Goal: Task Accomplishment & Management: Manage account settings

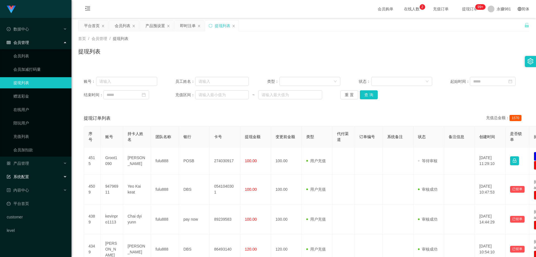
click at [35, 173] on div "系统配置" at bounding box center [36, 176] width 72 height 11
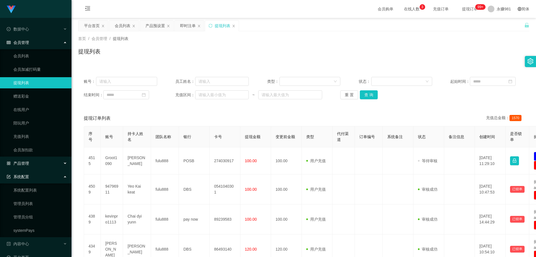
click at [49, 163] on div "产品管理" at bounding box center [36, 163] width 72 height 11
click at [40, 204] on link "产品预设置" at bounding box center [40, 203] width 54 height 11
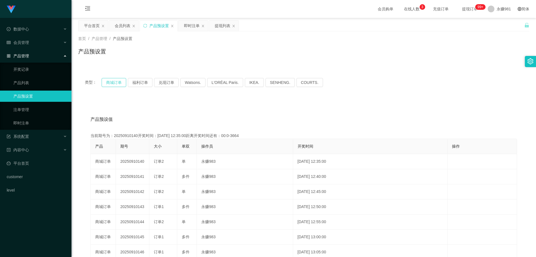
click at [116, 82] on button "商城订单" at bounding box center [114, 82] width 25 height 9
click at [115, 82] on button "商城订单" at bounding box center [114, 82] width 25 height 9
click at [116, 80] on button "商城订单" at bounding box center [114, 82] width 25 height 9
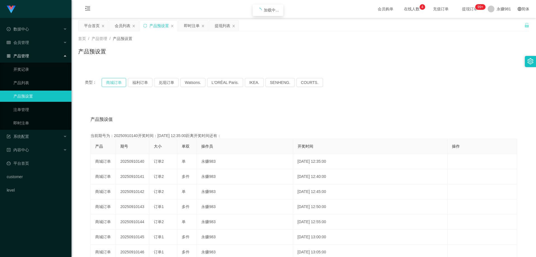
click at [116, 80] on button "商城订单" at bounding box center [114, 82] width 25 height 9
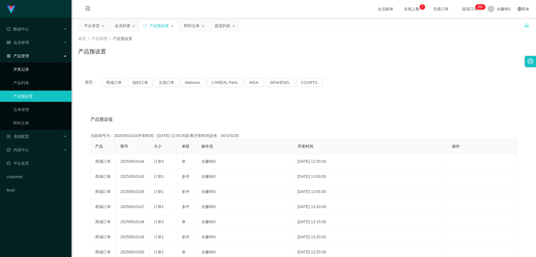
click at [25, 72] on link "开奖记录" at bounding box center [40, 69] width 54 height 11
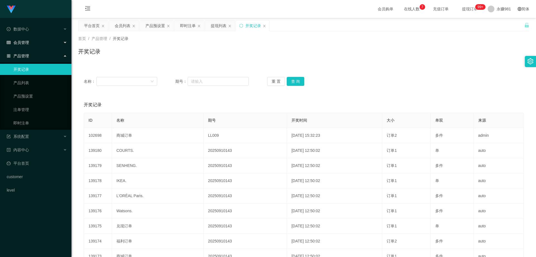
click at [32, 43] on div "会员管理" at bounding box center [36, 42] width 72 height 11
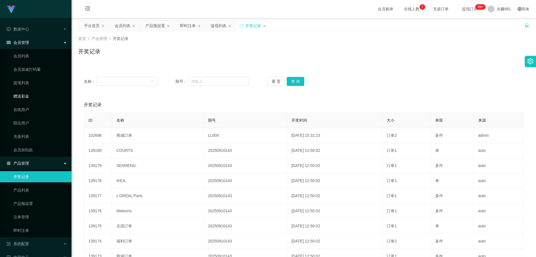
click at [30, 100] on link "赠送彩金" at bounding box center [40, 96] width 54 height 11
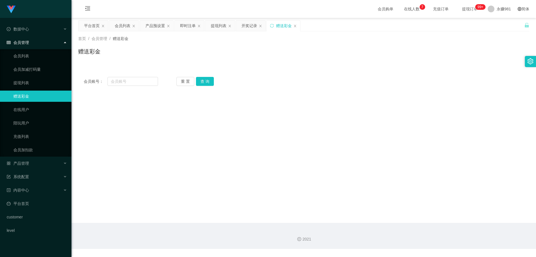
click at [28, 50] on ul "会员列表 会员加减打码量 提现列表 赠送彩金 在线用户 陪玩用户 充值列表 会员加扣款" at bounding box center [36, 102] width 72 height 107
click at [28, 54] on link "会员列表" at bounding box center [40, 55] width 54 height 11
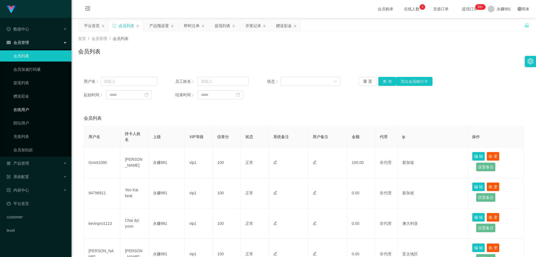
click at [30, 105] on link "在线用户" at bounding box center [40, 109] width 54 height 11
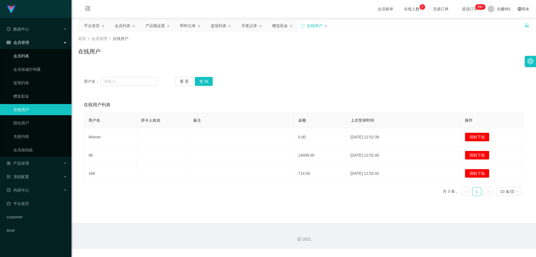
click at [34, 59] on link "会员列表" at bounding box center [40, 55] width 54 height 11
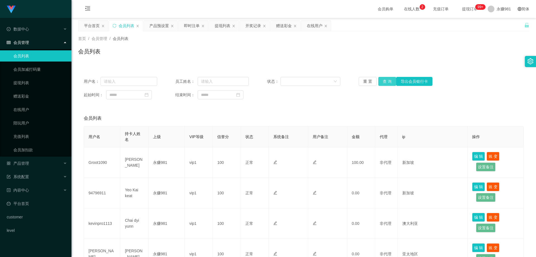
click at [386, 85] on button "查 询" at bounding box center [388, 81] width 18 height 9
click at [382, 83] on button "查 询" at bounding box center [388, 81] width 18 height 9
click at [501, 6] on span "永赚986" at bounding box center [504, 9] width 14 height 18
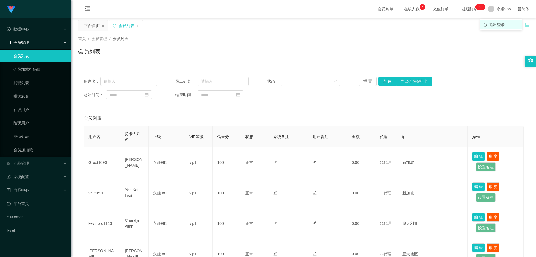
click at [502, 23] on span "退出登录" at bounding box center [497, 24] width 16 height 4
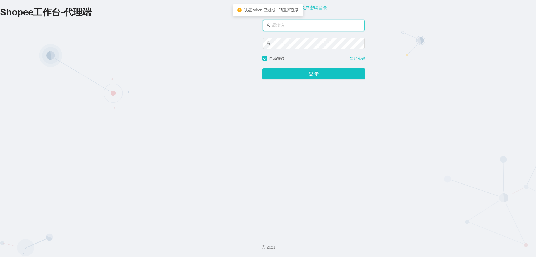
click at [329, 23] on input "text" at bounding box center [314, 25] width 102 height 11
drag, startPoint x: 288, startPoint y: 24, endPoint x: 284, endPoint y: 25, distance: 4.3
click at [284, 25] on input "永赚986" at bounding box center [314, 25] width 102 height 11
type input "永赚982"
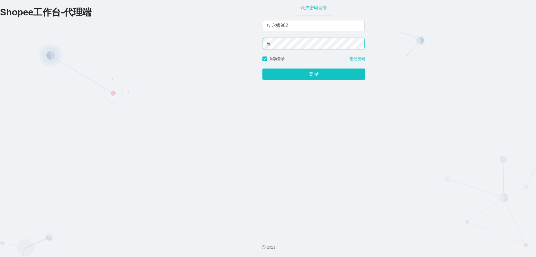
click at [263, 68] on button "登 录" at bounding box center [314, 73] width 103 height 11
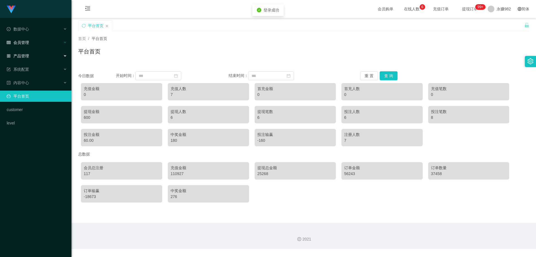
click at [34, 44] on div "会员管理" at bounding box center [36, 42] width 72 height 11
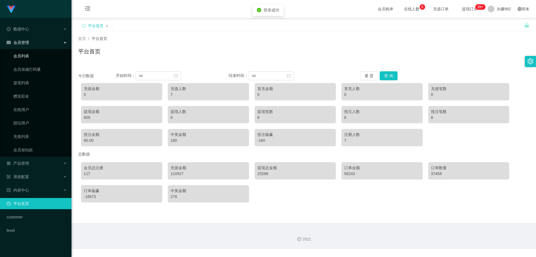
click at [27, 60] on link "会员列表" at bounding box center [40, 55] width 54 height 11
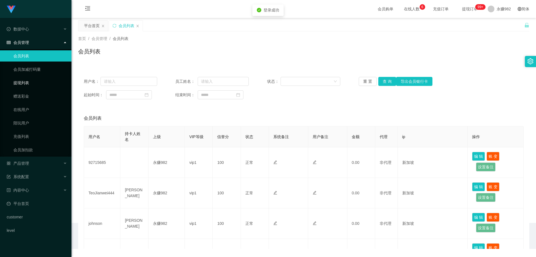
click at [29, 84] on link "提现列表" at bounding box center [40, 82] width 54 height 11
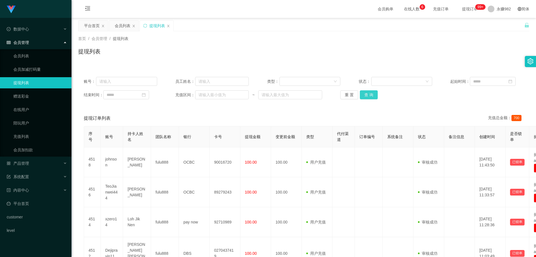
click at [366, 95] on button "查 询" at bounding box center [369, 94] width 18 height 9
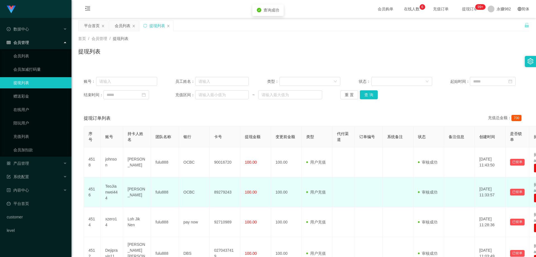
click at [130, 193] on td "Teo jian wei" at bounding box center [137, 192] width 28 height 30
click at [112, 194] on td "TeoJianwei444" at bounding box center [112, 192] width 22 height 30
copy td "TeoJianwei444"
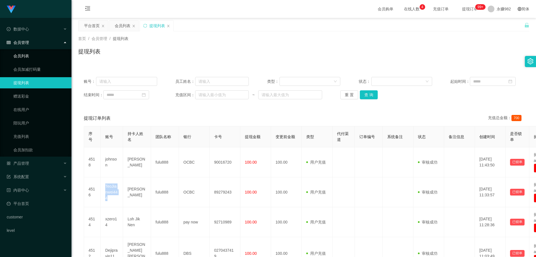
click at [23, 54] on link "会员列表" at bounding box center [40, 55] width 54 height 11
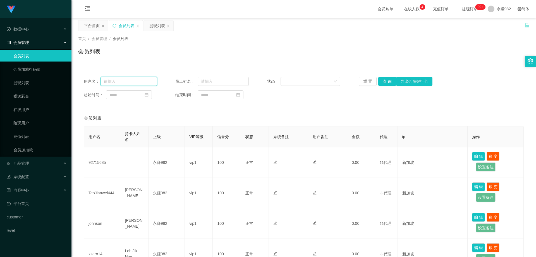
click at [104, 82] on input "text" at bounding box center [129, 81] width 57 height 9
paste input "TeoJianwei444"
type input "TeoJianwei444"
click at [388, 80] on button "查 询" at bounding box center [388, 81] width 18 height 9
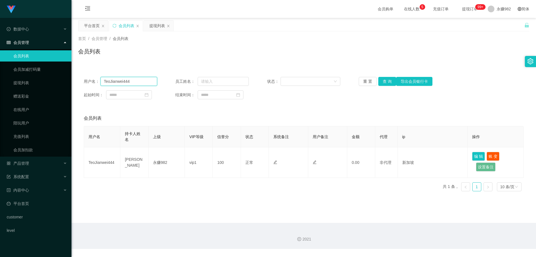
click at [131, 83] on input "TeoJianwei444" at bounding box center [129, 81] width 57 height 9
click at [20, 85] on link "提现列表" at bounding box center [40, 82] width 54 height 11
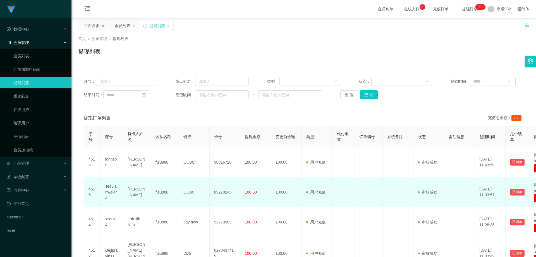
click at [108, 188] on td "TeoJianwei444" at bounding box center [112, 192] width 22 height 30
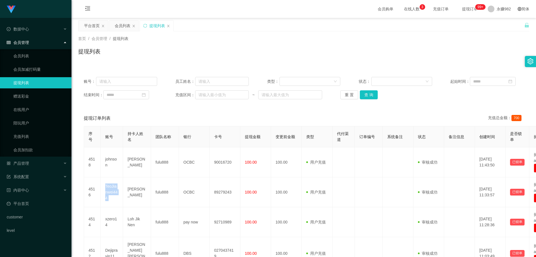
copy td "TeoJianwei444"
click at [115, 79] on input "text" at bounding box center [126, 81] width 61 height 9
paste input "TeoJianwei444"
type input "TeoJianwei444"
click at [368, 95] on button "查 询" at bounding box center [369, 94] width 18 height 9
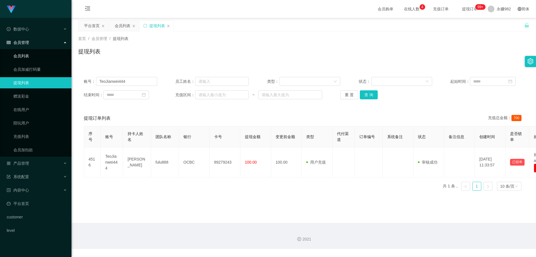
click at [18, 56] on link "会员列表" at bounding box center [40, 55] width 54 height 11
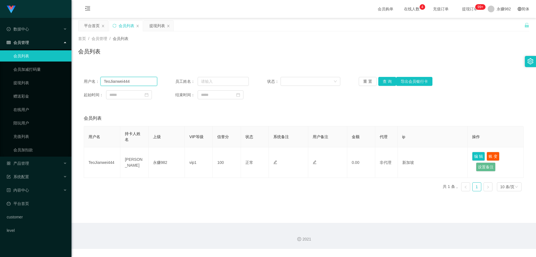
click at [145, 77] on input "TeoJianwei444" at bounding box center [129, 81] width 57 height 9
drag, startPoint x: 145, startPoint y: 77, endPoint x: 522, endPoint y: 29, distance: 379.6
click at [150, 77] on input "TeoJianwei444" at bounding box center [129, 81] width 57 height 9
click at [500, 11] on span "永赚982" at bounding box center [504, 9] width 14 height 18
click at [503, 25] on span "退出登录" at bounding box center [497, 24] width 16 height 4
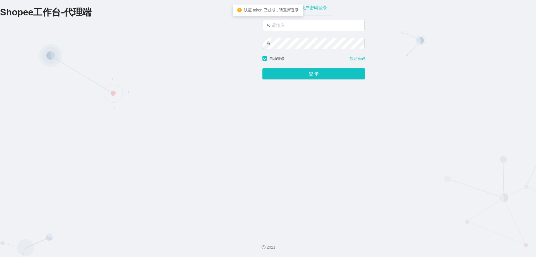
click at [291, 32] on div at bounding box center [314, 38] width 102 height 36
click at [296, 25] on input "text" at bounding box center [314, 25] width 102 height 11
drag, startPoint x: 296, startPoint y: 25, endPoint x: 298, endPoint y: 30, distance: 5.2
click at [296, 25] on input "text" at bounding box center [314, 25] width 102 height 11
type input "永赚986"
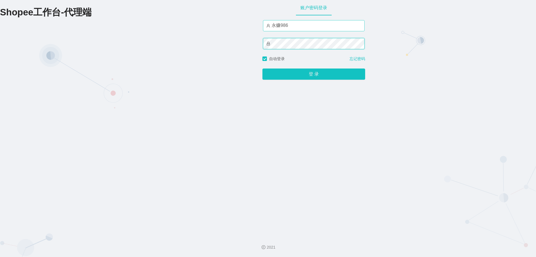
click at [263, 68] on button "登 录" at bounding box center [314, 73] width 103 height 11
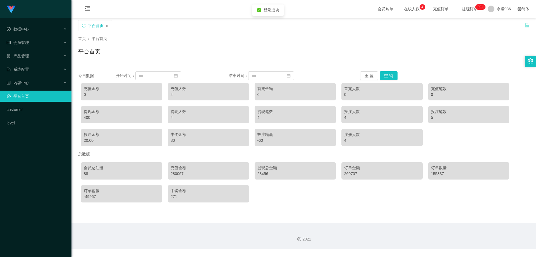
click at [39, 36] on ul "数据中心 会员管理 产品管理 系统配置 内容中心 平台首页 customer level" at bounding box center [36, 76] width 72 height 116
click at [33, 57] on div "产品管理" at bounding box center [36, 55] width 72 height 11
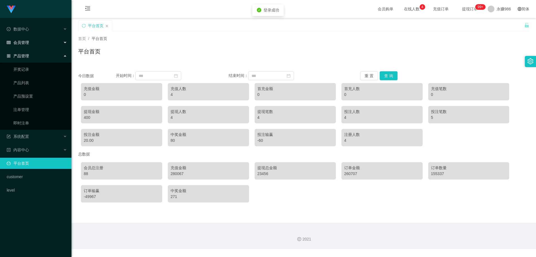
click at [32, 41] on div "会员管理" at bounding box center [36, 42] width 72 height 11
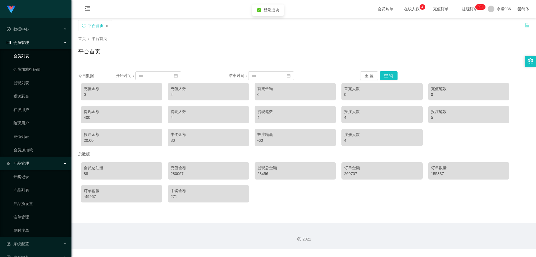
click at [31, 56] on link "会员列表" at bounding box center [40, 55] width 54 height 11
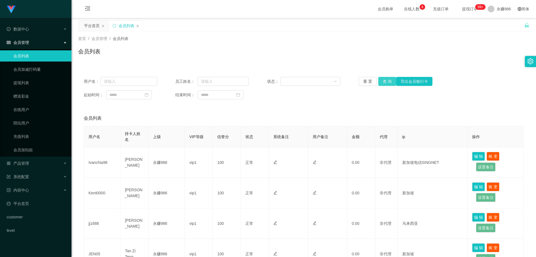
click at [384, 79] on button "查 询" at bounding box center [388, 81] width 18 height 9
click at [384, 81] on button "查 询" at bounding box center [388, 81] width 18 height 9
drag, startPoint x: 384, startPoint y: 81, endPoint x: 367, endPoint y: 92, distance: 20.8
click at [384, 81] on div "重 置 查 询 导出会员银行卡" at bounding box center [395, 81] width 73 height 9
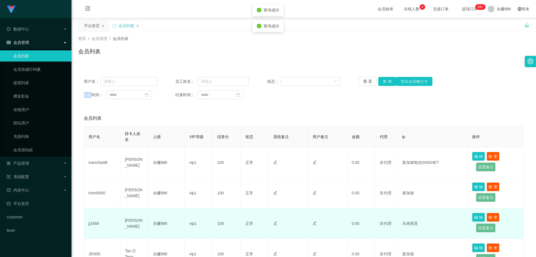
scroll to position [28, 0]
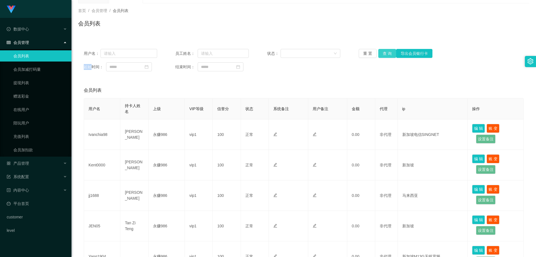
click at [383, 53] on button "查 询" at bounding box center [388, 53] width 18 height 9
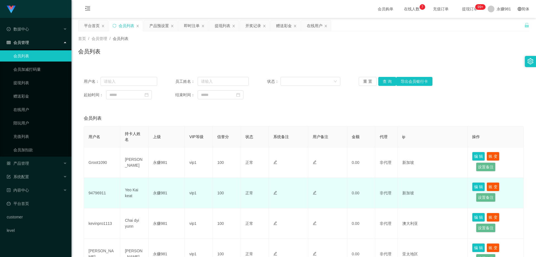
click at [97, 193] on td "94796911" at bounding box center [102, 193] width 36 height 30
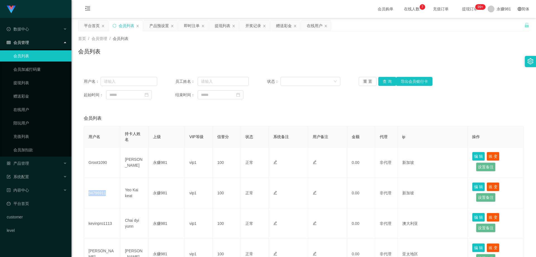
copy td "94796911"
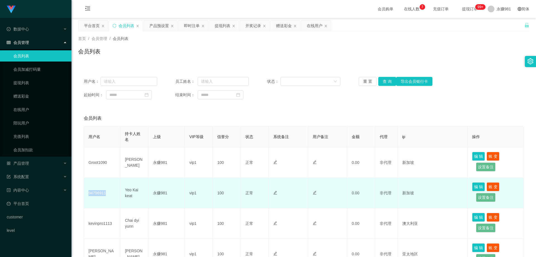
click at [103, 189] on td "94796911" at bounding box center [102, 193] width 36 height 30
click at [97, 194] on td "94796911" at bounding box center [102, 193] width 36 height 30
click at [97, 195] on td "94796911" at bounding box center [102, 193] width 36 height 30
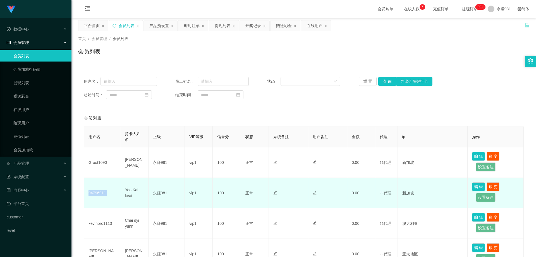
copy td "94796911"
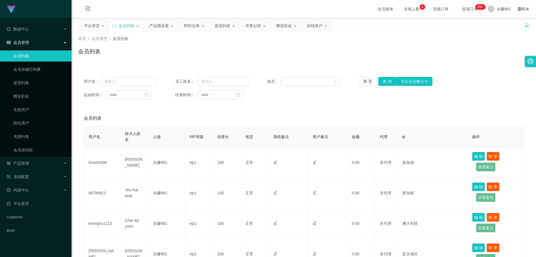
drag, startPoint x: 453, startPoint y: 42, endPoint x: 462, endPoint y: 35, distance: 11.9
click at [453, 42] on div "首页 / 会员管理 / 会员列表 / 会员列表" at bounding box center [303, 48] width 451 height 24
click at [492, 23] on span "退出登录" at bounding box center [497, 24] width 16 height 4
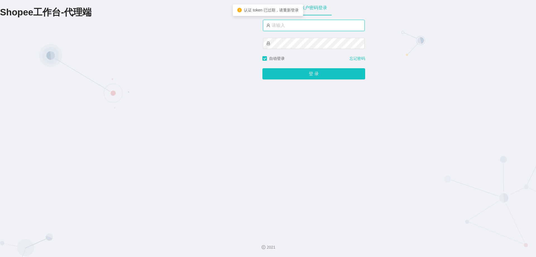
click at [296, 21] on input "text" at bounding box center [314, 25] width 102 height 11
click at [293, 24] on input "text" at bounding box center [314, 25] width 102 height 11
type input "永赚986"
click at [263, 68] on button "登 录" at bounding box center [314, 73] width 103 height 11
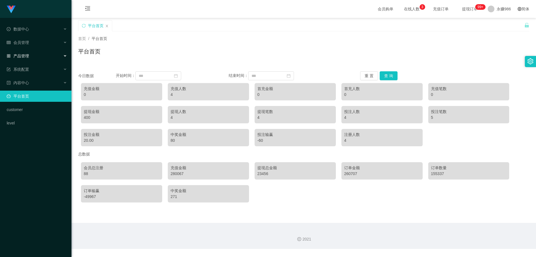
click at [24, 56] on span "产品管理" at bounding box center [18, 56] width 22 height 4
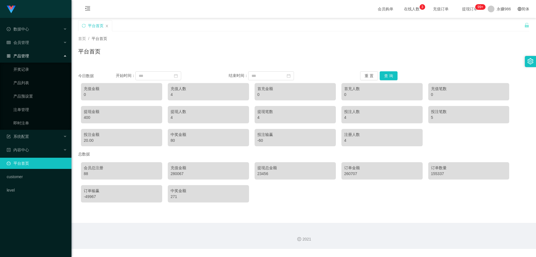
click at [37, 60] on div "产品管理" at bounding box center [36, 55] width 72 height 11
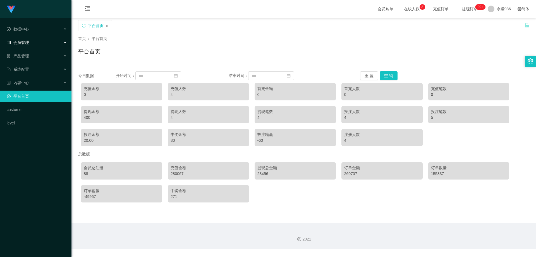
click at [40, 39] on div "会员管理" at bounding box center [36, 42] width 72 height 11
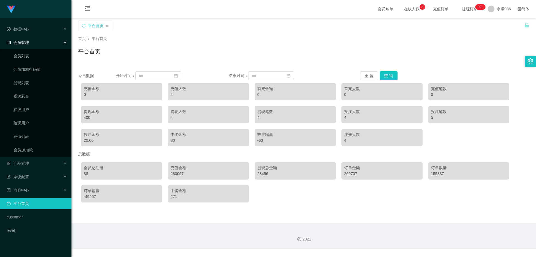
click at [39, 39] on div "会员管理" at bounding box center [36, 42] width 72 height 11
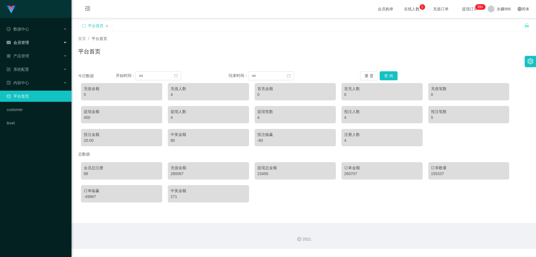
click at [39, 39] on div "会员管理" at bounding box center [36, 42] width 72 height 11
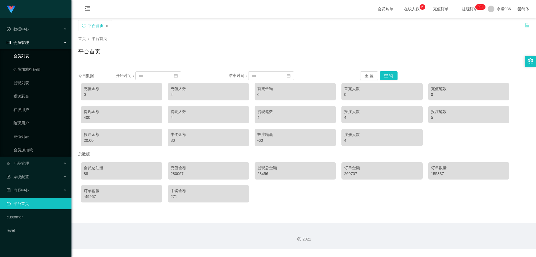
click at [41, 53] on link "会员列表" at bounding box center [40, 55] width 54 height 11
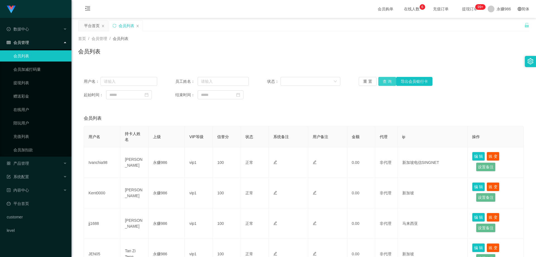
click at [384, 80] on button "查 询" at bounding box center [388, 81] width 18 height 9
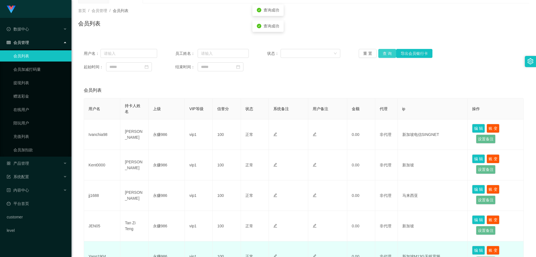
scroll to position [56, 0]
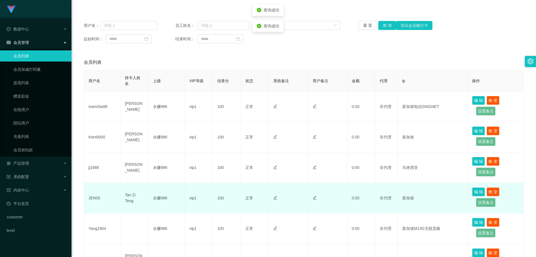
click at [94, 198] on td "JEN05" at bounding box center [102, 198] width 36 height 30
copy td "JEN05"
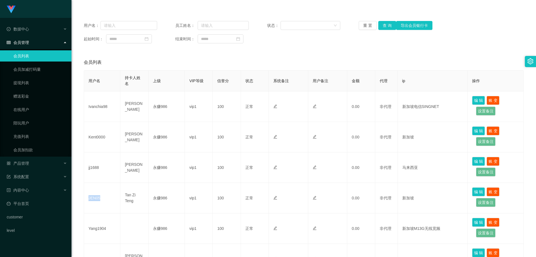
scroll to position [0, 0]
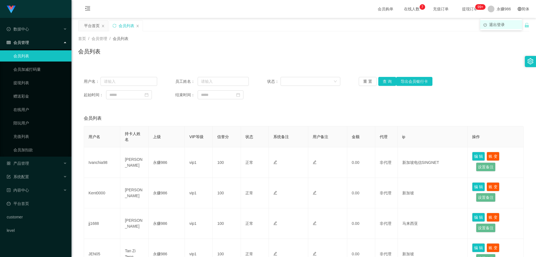
click at [499, 25] on span "退出登录" at bounding box center [497, 24] width 16 height 4
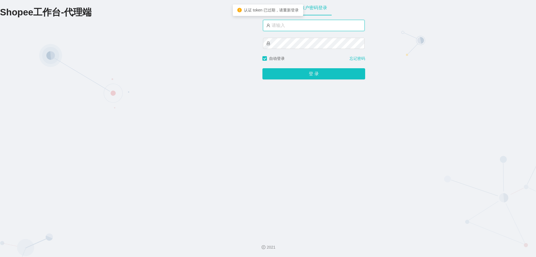
click at [296, 28] on input "text" at bounding box center [314, 25] width 102 height 11
drag, startPoint x: 286, startPoint y: 29, endPoint x: 292, endPoint y: 29, distance: 6.7
click at [292, 29] on input "text" at bounding box center [314, 25] width 102 height 11
type input "永赚981"
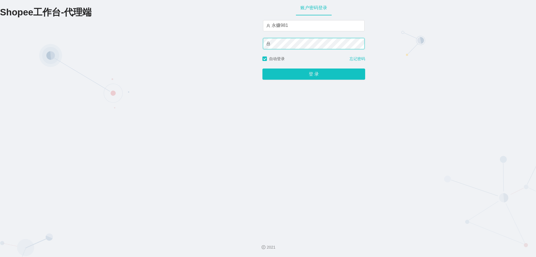
click at [263, 68] on button "登 录" at bounding box center [314, 73] width 103 height 11
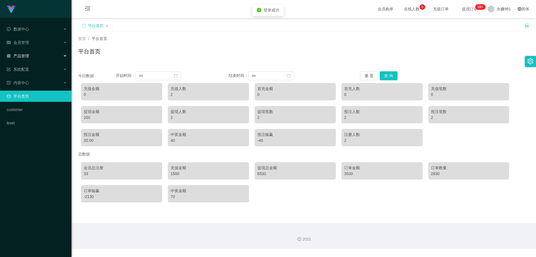
click at [39, 53] on div "产品管理" at bounding box center [36, 55] width 72 height 11
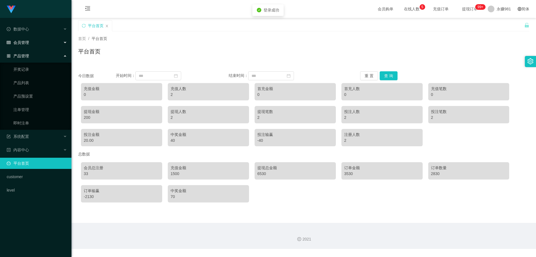
click at [38, 42] on div "会员管理" at bounding box center [36, 42] width 72 height 11
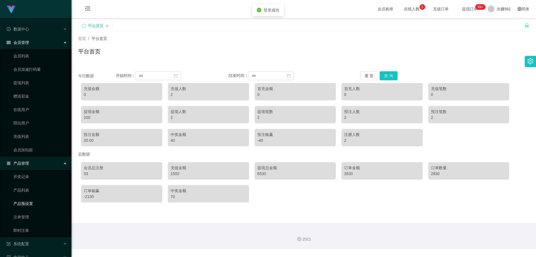
click at [18, 208] on link "产品预设置" at bounding box center [40, 203] width 54 height 11
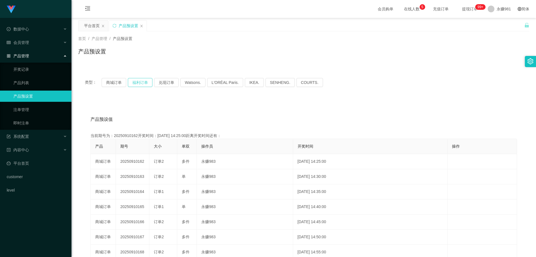
click at [141, 83] on button "福利订单" at bounding box center [140, 82] width 25 height 9
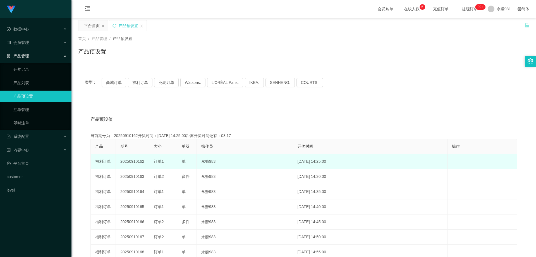
drag, startPoint x: 145, startPoint y: 162, endPoint x: 138, endPoint y: 165, distance: 6.9
click at [138, 165] on td "20250910162" at bounding box center [133, 161] width 34 height 15
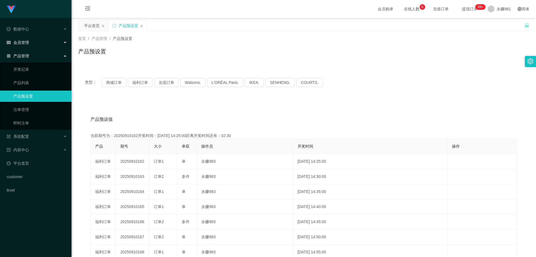
click at [25, 43] on span "会员管理" at bounding box center [18, 42] width 22 height 4
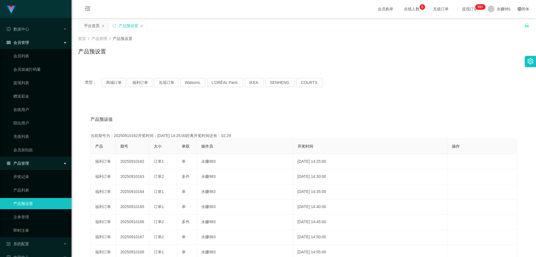
click at [25, 43] on span "会员管理" at bounding box center [18, 42] width 22 height 4
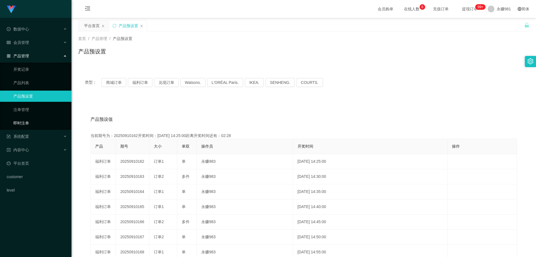
click at [22, 123] on link "即时注单" at bounding box center [40, 122] width 54 height 11
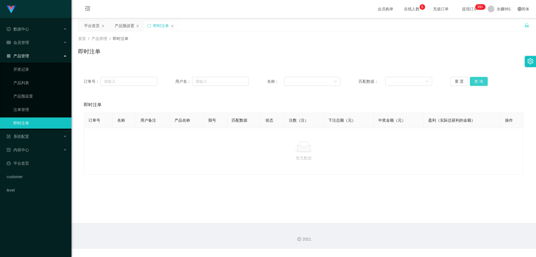
click at [478, 80] on button "查 询" at bounding box center [479, 81] width 18 height 9
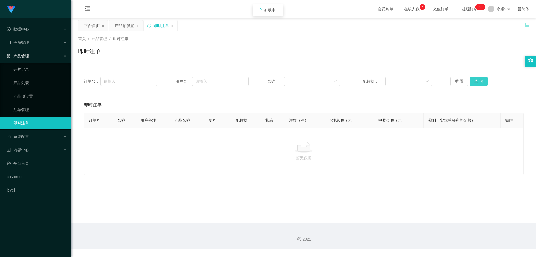
click at [478, 80] on button "查 询" at bounding box center [479, 81] width 18 height 9
click at [484, 84] on button "查 询" at bounding box center [479, 81] width 18 height 9
click at [482, 82] on button "查 询" at bounding box center [479, 81] width 18 height 9
click at [48, 38] on div "会员管理" at bounding box center [36, 42] width 72 height 11
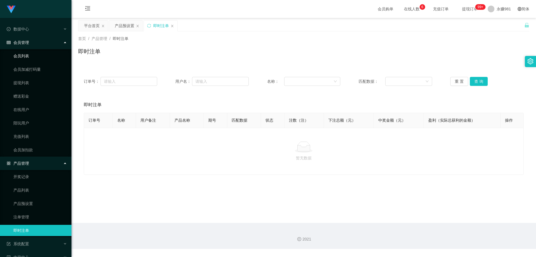
click at [22, 54] on link "会员列表" at bounding box center [40, 55] width 54 height 11
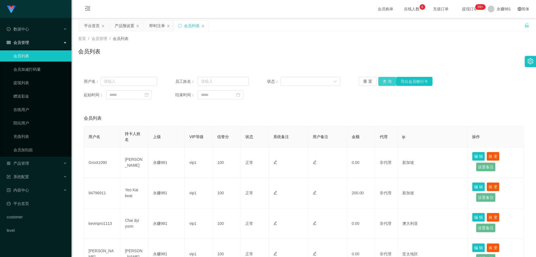
click at [385, 83] on button "查 询" at bounding box center [388, 81] width 18 height 9
click at [385, 83] on button "查 询" at bounding box center [391, 81] width 24 height 9
click at [385, 83] on button "查 询" at bounding box center [388, 81] width 18 height 9
click at [385, 83] on div "重 置 查 询 导出会员银行卡" at bounding box center [395, 81] width 73 height 9
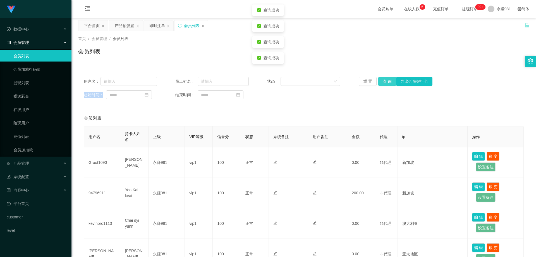
click at [385, 83] on button "查 询" at bounding box center [388, 81] width 18 height 9
click at [385, 83] on div "重 置 查 询 导出会员银行卡" at bounding box center [395, 81] width 73 height 9
click at [385, 83] on button "查 询" at bounding box center [388, 81] width 18 height 9
click at [385, 83] on div "重 置 查 询 导出会员银行卡" at bounding box center [395, 81] width 73 height 9
click at [385, 83] on button "查 询" at bounding box center [388, 81] width 18 height 9
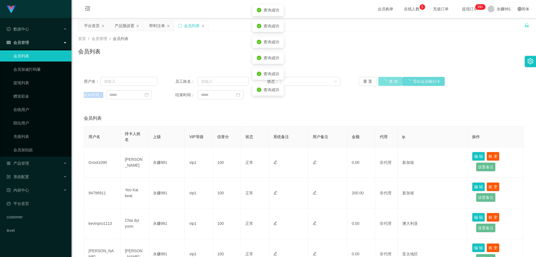
click at [385, 83] on div "重 置 查 询 导出会员银行卡" at bounding box center [395, 81] width 73 height 9
click at [385, 83] on button "查 询" at bounding box center [388, 81] width 18 height 9
click at [385, 83] on div "重 置 查 询 导出会员银行卡" at bounding box center [395, 81] width 73 height 9
click at [385, 83] on button "查 询" at bounding box center [388, 81] width 18 height 9
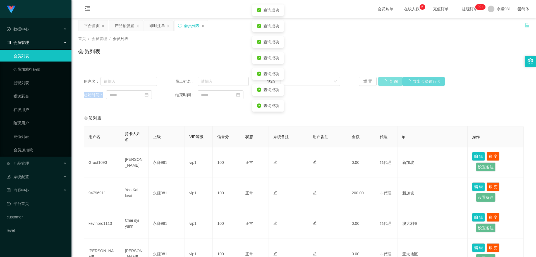
click at [385, 83] on button "查 询" at bounding box center [391, 81] width 24 height 9
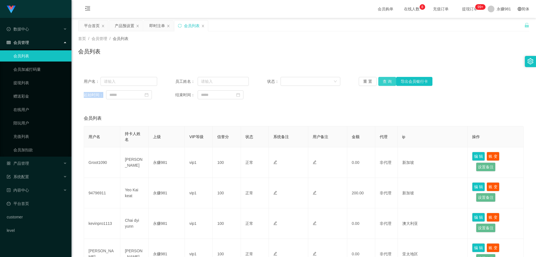
click at [383, 85] on button "查 询" at bounding box center [388, 81] width 18 height 9
click at [15, 163] on span "产品管理" at bounding box center [18, 163] width 22 height 4
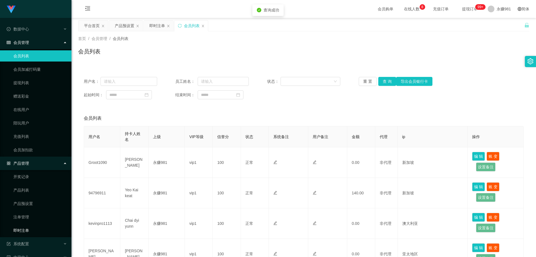
click at [37, 227] on link "即时注单" at bounding box center [40, 230] width 54 height 11
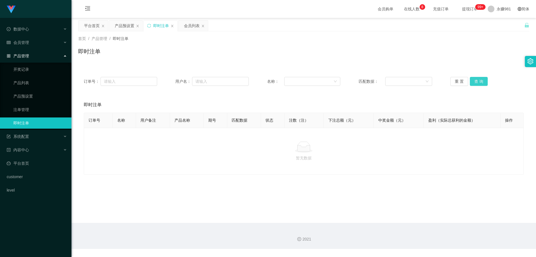
click at [473, 81] on button "查 询" at bounding box center [479, 81] width 18 height 9
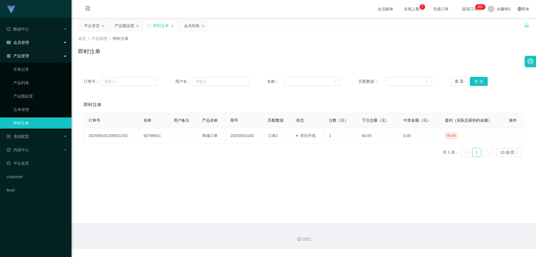
click at [34, 47] on div "会员管理" at bounding box center [36, 42] width 72 height 11
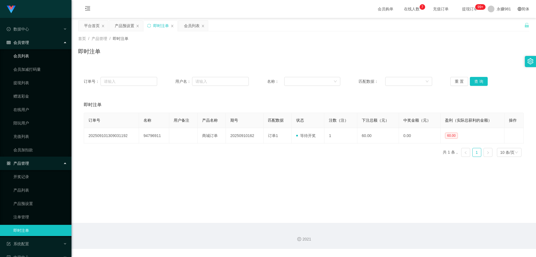
click at [32, 58] on link "会员列表" at bounding box center [40, 55] width 54 height 11
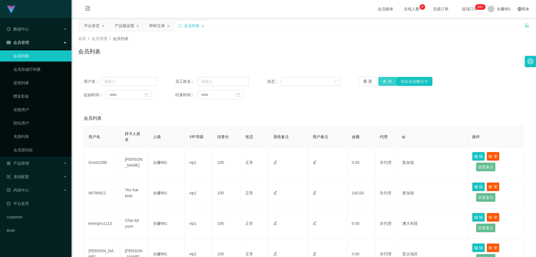
click at [389, 80] on button "查 询" at bounding box center [388, 81] width 18 height 9
click at [388, 82] on button "查 询" at bounding box center [388, 81] width 18 height 9
click at [42, 163] on div "产品管理" at bounding box center [36, 163] width 72 height 11
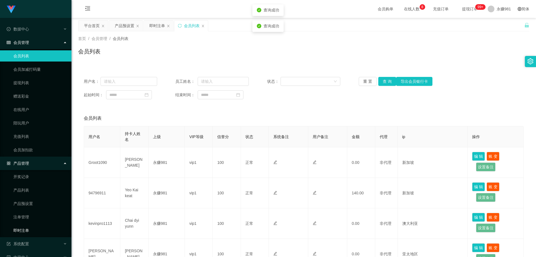
click at [28, 227] on link "即时注单" at bounding box center [40, 230] width 54 height 11
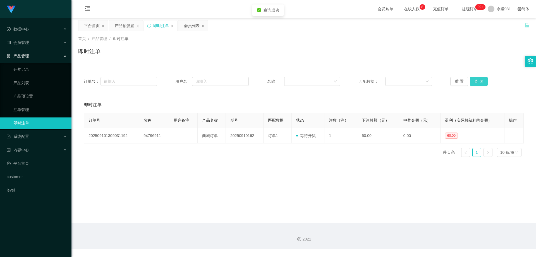
click at [477, 82] on button "查 询" at bounding box center [479, 81] width 18 height 9
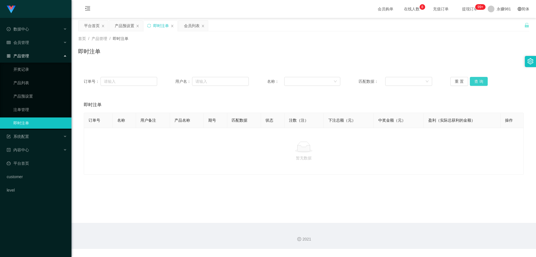
click at [477, 82] on button "查 询" at bounding box center [479, 81] width 18 height 9
click at [28, 40] on span "会员管理" at bounding box center [18, 42] width 22 height 4
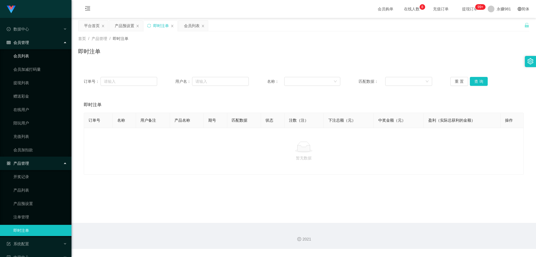
click at [30, 58] on link "会员列表" at bounding box center [40, 55] width 54 height 11
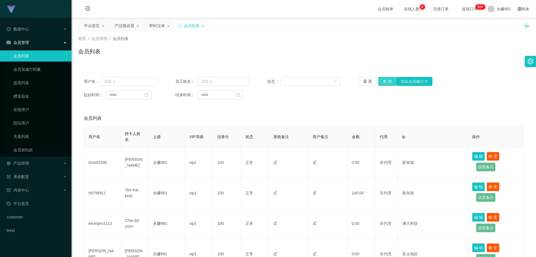
click at [387, 82] on button "查 询" at bounding box center [388, 81] width 18 height 9
click at [387, 82] on button "查 询" at bounding box center [391, 81] width 24 height 9
click at [388, 84] on button "查 询" at bounding box center [388, 81] width 18 height 9
click at [37, 162] on div "产品管理" at bounding box center [36, 163] width 72 height 11
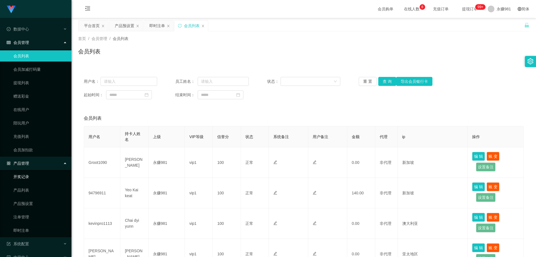
drag, startPoint x: 37, startPoint y: 175, endPoint x: 37, endPoint y: 191, distance: 15.6
click at [37, 176] on link "开奖记录" at bounding box center [40, 176] width 54 height 11
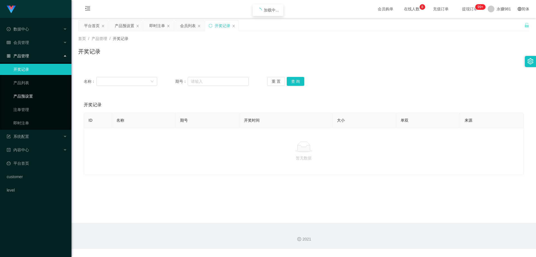
click at [33, 97] on link "产品预设置" at bounding box center [40, 96] width 54 height 11
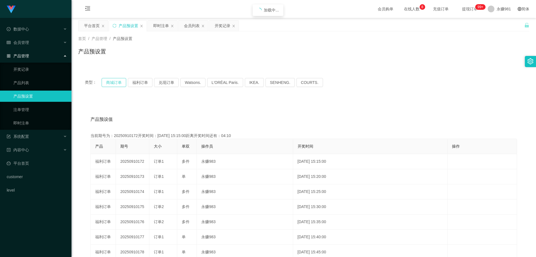
click at [108, 82] on button "商城订单" at bounding box center [114, 82] width 25 height 9
click at [144, 80] on button "福利订单" at bounding box center [140, 82] width 25 height 9
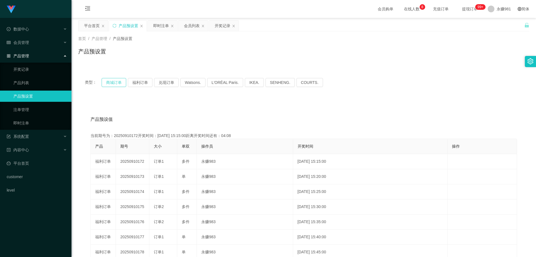
click at [118, 80] on button "商城订单" at bounding box center [114, 82] width 25 height 9
click at [136, 82] on button "福利订单" at bounding box center [140, 82] width 25 height 9
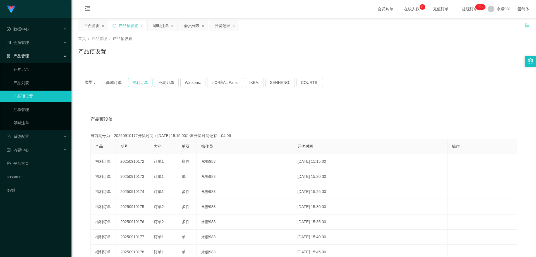
click at [136, 82] on button "福利订单" at bounding box center [140, 82] width 25 height 9
click at [115, 82] on button "商城订单" at bounding box center [114, 82] width 25 height 9
click at [141, 82] on button "福利订单" at bounding box center [140, 82] width 25 height 9
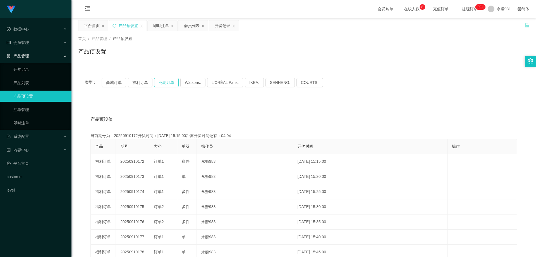
click at [166, 82] on button "兑现订单" at bounding box center [166, 82] width 25 height 9
click at [120, 82] on button "商城订单" at bounding box center [114, 82] width 25 height 9
click at [499, 24] on div "平台首页 产品预设置 即时注单 会员列表 开奖记录" at bounding box center [301, 29] width 446 height 19
click at [494, 21] on li "退出登录" at bounding box center [501, 24] width 42 height 9
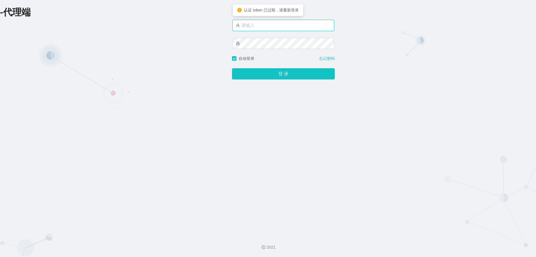
click at [282, 26] on input "text" at bounding box center [284, 25] width 102 height 11
type input "永赚986"
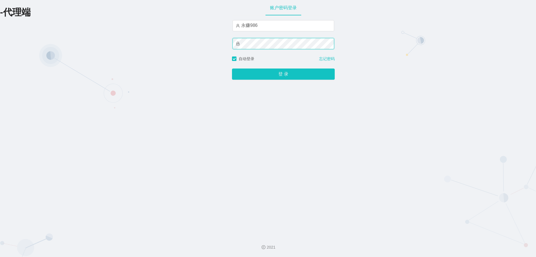
click at [232, 68] on button "登 录" at bounding box center [283, 73] width 103 height 11
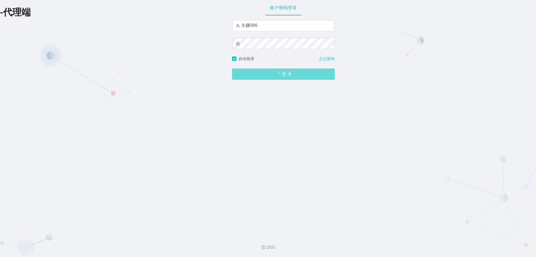
click at [289, 76] on span "登 录" at bounding box center [283, 74] width 103 height 4
click at [274, 79] on div "登 录" at bounding box center [283, 71] width 103 height 18
click at [286, 73] on span "登 录" at bounding box center [283, 74] width 103 height 4
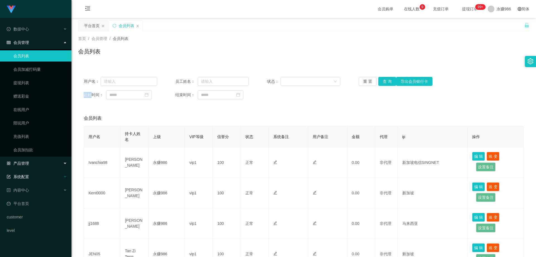
scroll to position [28, 0]
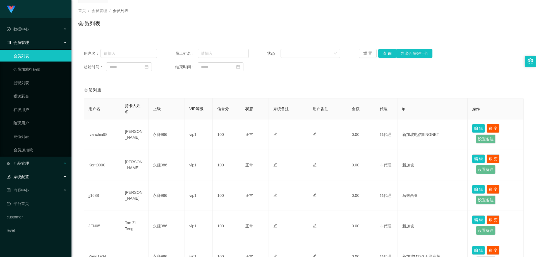
drag, startPoint x: 39, startPoint y: 176, endPoint x: 37, endPoint y: 166, distance: 10.0
click at [38, 173] on div "系统配置" at bounding box center [36, 176] width 72 height 11
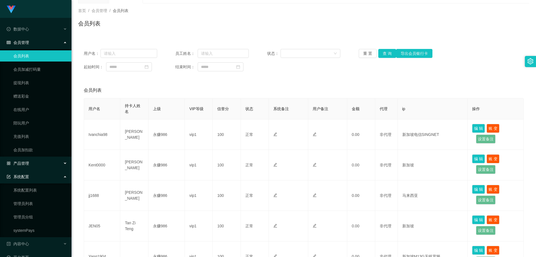
click at [37, 161] on div "产品管理" at bounding box center [36, 163] width 72 height 11
click at [34, 201] on link "产品预设置" at bounding box center [40, 203] width 54 height 11
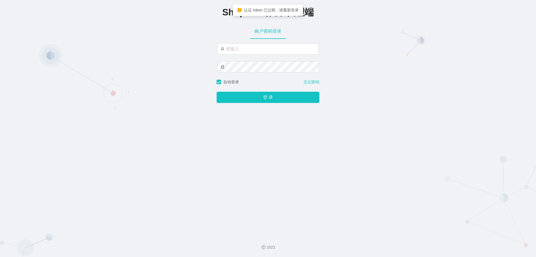
type input "永赚986"
click at [217, 92] on button "登 录" at bounding box center [268, 97] width 103 height 11
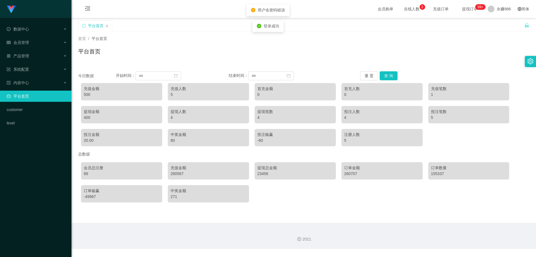
click at [46, 63] on li "产品管理" at bounding box center [36, 56] width 72 height 12
click at [42, 67] on div "系统配置" at bounding box center [36, 69] width 72 height 11
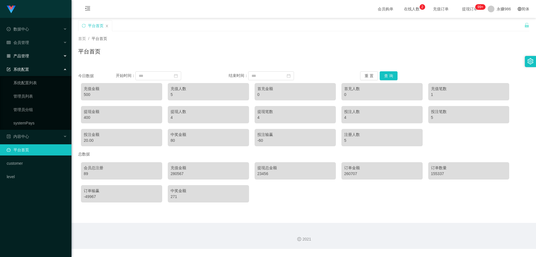
click at [39, 54] on div "产品管理" at bounding box center [36, 55] width 72 height 11
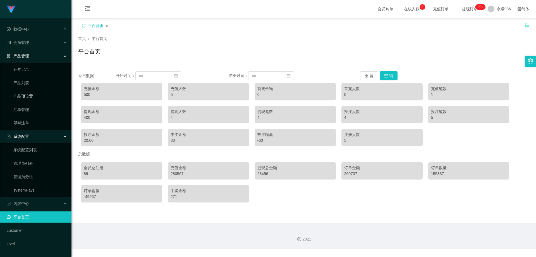
click at [32, 95] on link "产品预设置" at bounding box center [40, 96] width 54 height 11
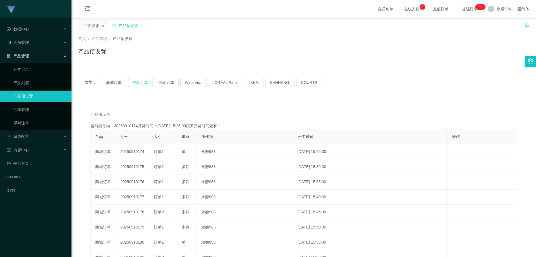
click at [144, 82] on button "福利订单" at bounding box center [140, 82] width 25 height 9
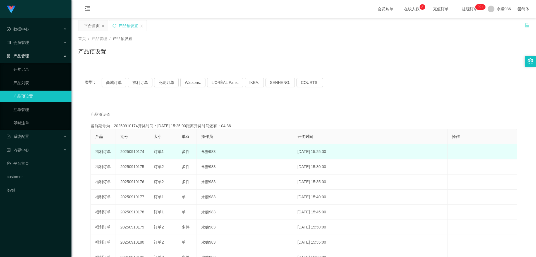
drag, startPoint x: 146, startPoint y: 151, endPoint x: 137, endPoint y: 153, distance: 8.8
click at [137, 153] on td "20250910174" at bounding box center [133, 151] width 34 height 15
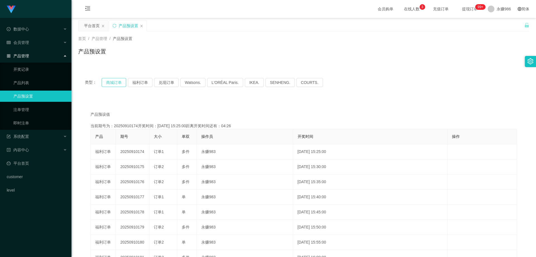
click at [117, 80] on button "商城订单" at bounding box center [114, 82] width 25 height 9
click at [143, 81] on button "福利订单" at bounding box center [140, 82] width 25 height 9
click at [109, 84] on button "商城订单" at bounding box center [114, 82] width 25 height 9
click at [144, 84] on button "福利订单" at bounding box center [140, 82] width 25 height 9
click at [118, 84] on button "商城订单" at bounding box center [114, 82] width 25 height 9
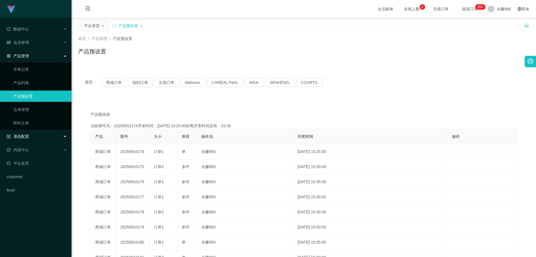
click at [55, 140] on div "系统配置" at bounding box center [36, 136] width 72 height 11
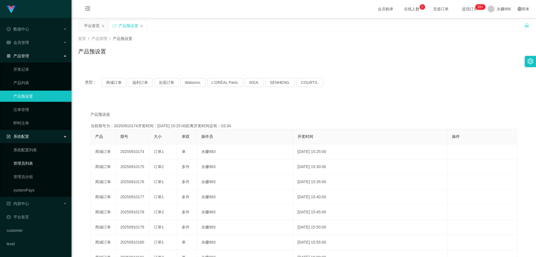
click at [36, 165] on link "管理员列表" at bounding box center [40, 163] width 54 height 11
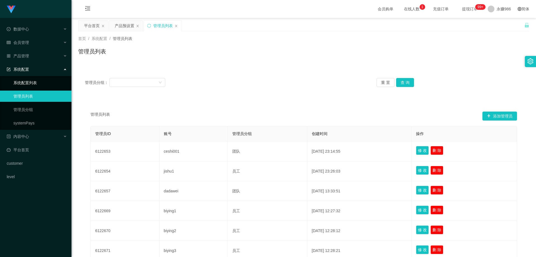
click at [35, 88] on link "系统配置列表" at bounding box center [40, 82] width 54 height 11
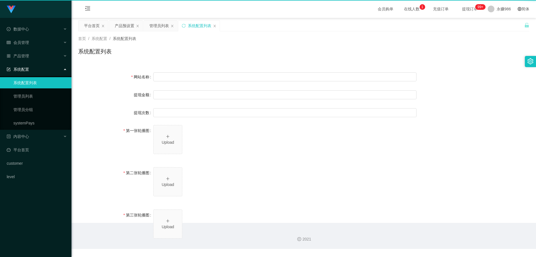
type input "Shopee工作台"
type input "10"
type input "1000000"
type input "[URL][DOMAIN_NAME]"
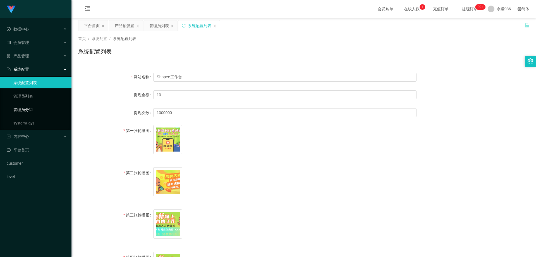
click at [34, 105] on link "管理员分组" at bounding box center [40, 109] width 54 height 11
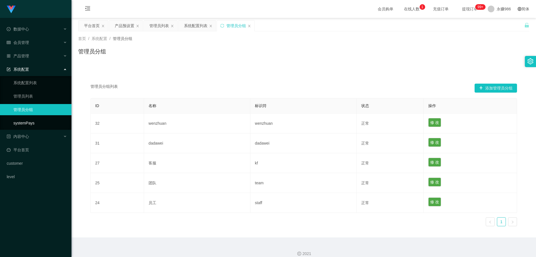
click at [34, 119] on link "systemPays" at bounding box center [40, 122] width 54 height 11
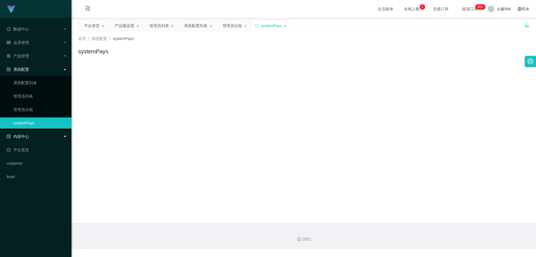
click at [34, 131] on div "内容中心" at bounding box center [36, 136] width 72 height 11
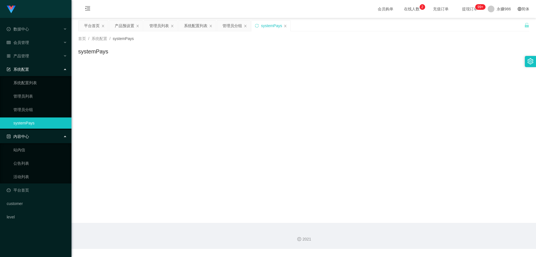
click at [32, 139] on div "内容中心" at bounding box center [36, 136] width 72 height 11
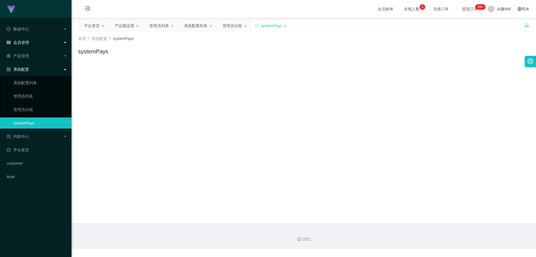
click at [30, 46] on div "会员管理" at bounding box center [36, 42] width 72 height 11
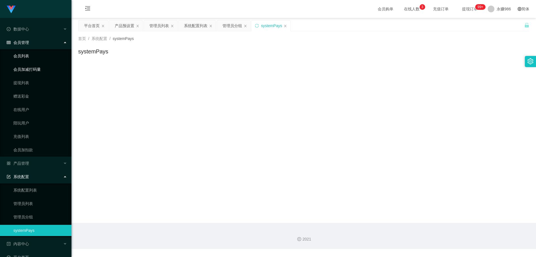
click at [27, 53] on link "会员列表" at bounding box center [40, 55] width 54 height 11
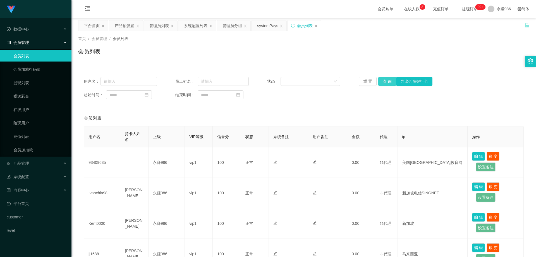
click at [379, 77] on button "查 询" at bounding box center [388, 81] width 18 height 9
click at [379, 78] on button "查 询" at bounding box center [388, 81] width 18 height 9
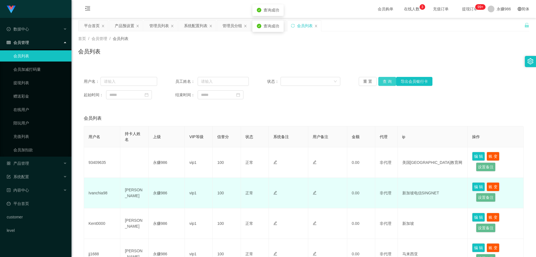
scroll to position [56, 0]
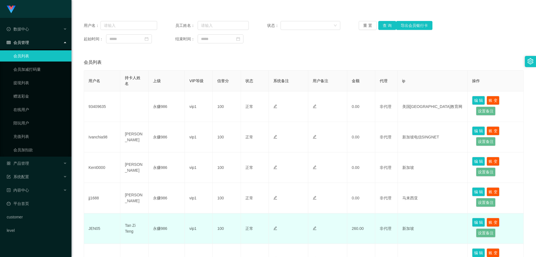
click at [91, 225] on td "JEN05" at bounding box center [102, 228] width 36 height 30
copy td "JEN05"
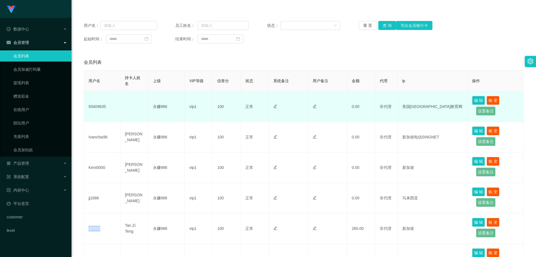
scroll to position [112, 0]
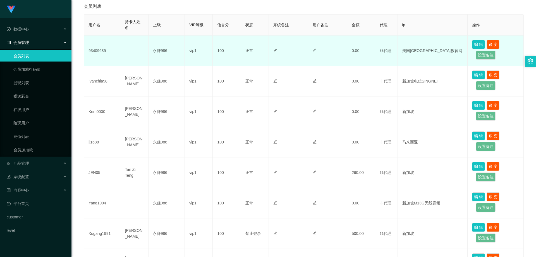
click at [103, 48] on td "93409635" at bounding box center [102, 50] width 36 height 30
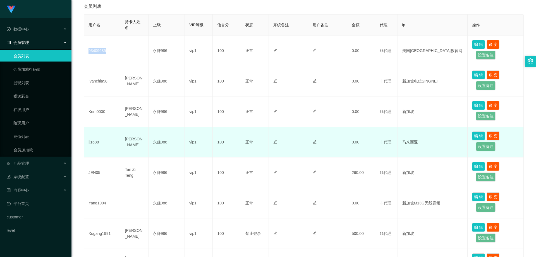
copy td "93409635"
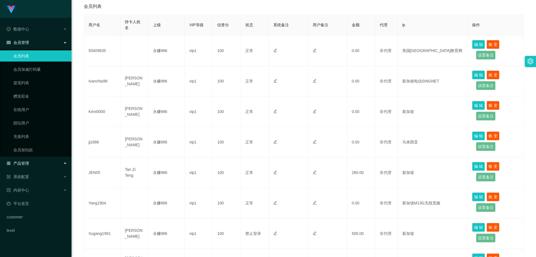
click at [37, 164] on div "产品管理" at bounding box center [36, 163] width 72 height 11
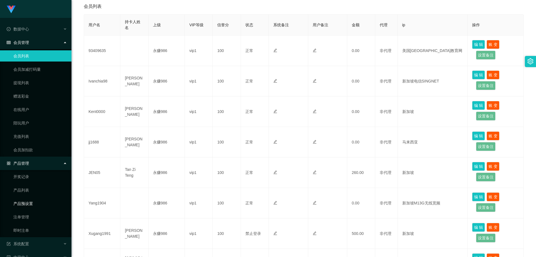
click at [39, 200] on link "产品预设置" at bounding box center [40, 203] width 54 height 11
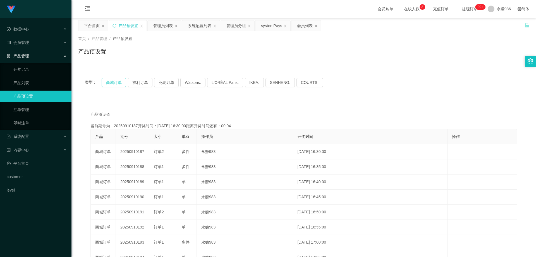
click at [115, 80] on button "商城订单" at bounding box center [114, 82] width 25 height 9
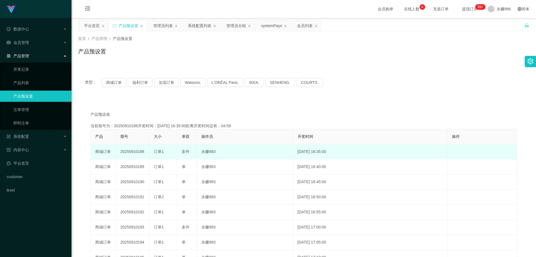
drag, startPoint x: 145, startPoint y: 152, endPoint x: 137, endPoint y: 152, distance: 7.5
click at [137, 152] on td "20250910188" at bounding box center [133, 151] width 34 height 15
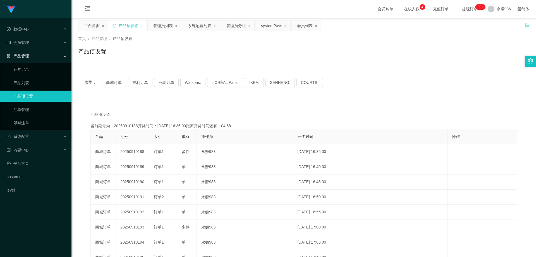
copy td "188"
click at [49, 43] on div "会员管理" at bounding box center [36, 42] width 72 height 11
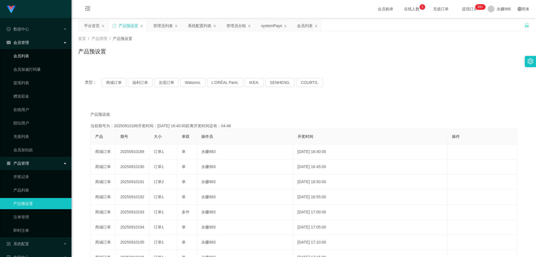
click at [45, 55] on link "会员列表" at bounding box center [40, 55] width 54 height 11
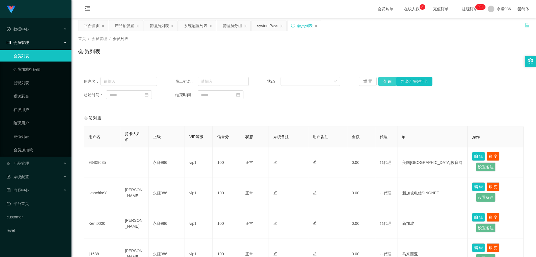
click at [379, 81] on button "查 询" at bounding box center [388, 81] width 18 height 9
click at [387, 77] on button "查 询" at bounding box center [388, 81] width 18 height 9
click at [34, 170] on li "产品管理 开奖记录 产品列表 产品预设置 注单管理 即时注单" at bounding box center [36, 164] width 72 height 12
click at [33, 165] on div "产品管理" at bounding box center [36, 163] width 72 height 11
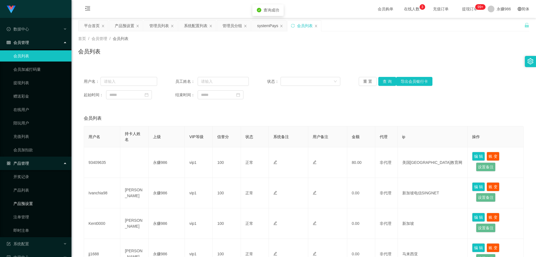
click at [29, 200] on link "产品预设置" at bounding box center [40, 203] width 54 height 11
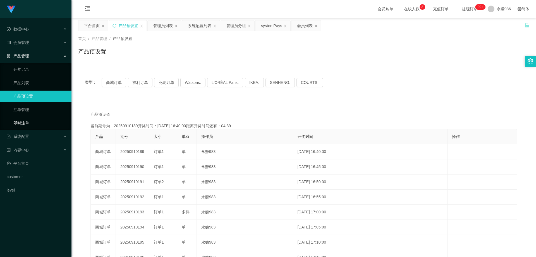
click at [28, 123] on link "即时注单" at bounding box center [40, 122] width 54 height 11
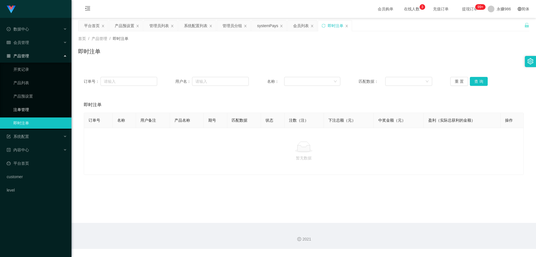
click at [30, 111] on link "注单管理" at bounding box center [40, 109] width 54 height 11
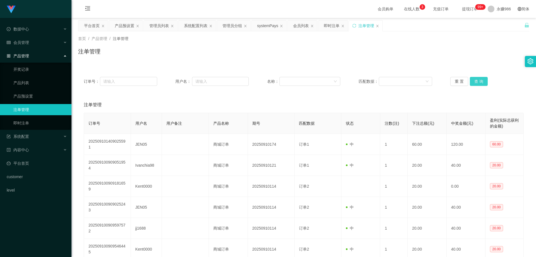
click at [474, 82] on button "查 询" at bounding box center [479, 81] width 18 height 9
click at [474, 82] on div "重 置 查 询" at bounding box center [487, 81] width 73 height 9
click at [474, 82] on button "查 询" at bounding box center [479, 81] width 18 height 9
click at [474, 82] on div "重 置 查 询" at bounding box center [487, 81] width 73 height 9
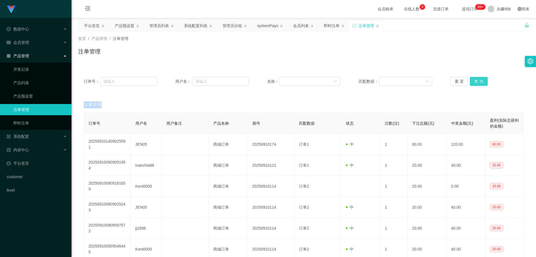
click at [474, 82] on button "查 询" at bounding box center [479, 81] width 18 height 9
click at [474, 82] on div "重 置 查 询" at bounding box center [487, 81] width 73 height 9
click at [474, 82] on button "查 询" at bounding box center [479, 81] width 18 height 9
click at [474, 82] on div "重 置 查 询" at bounding box center [487, 81] width 73 height 9
click at [475, 82] on button "查 询" at bounding box center [479, 81] width 18 height 9
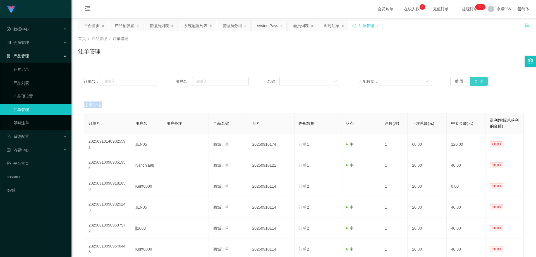
click at [475, 82] on button "查 询" at bounding box center [479, 81] width 18 height 9
click at [471, 84] on button "查 询" at bounding box center [479, 81] width 18 height 9
click at [39, 136] on div "系统配置" at bounding box center [36, 136] width 72 height 11
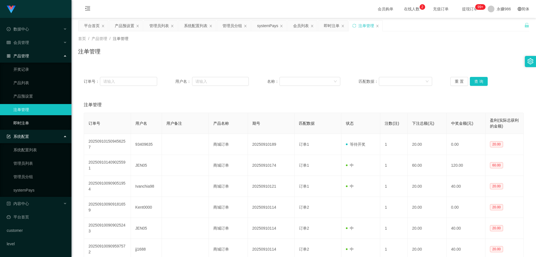
click at [31, 124] on link "即时注单" at bounding box center [40, 122] width 54 height 11
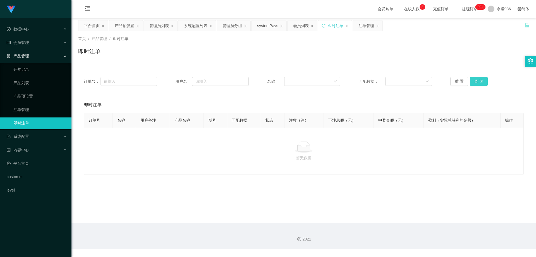
click at [482, 81] on button "查 询" at bounding box center [479, 81] width 18 height 9
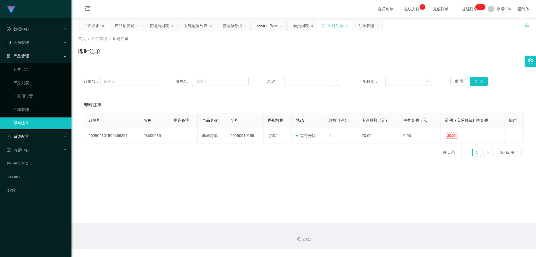
click at [37, 137] on div "系统配置" at bounding box center [36, 136] width 72 height 11
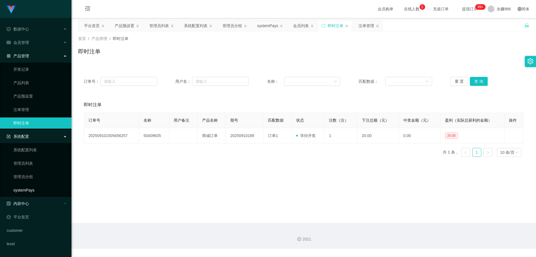
click at [39, 199] on div "内容中心" at bounding box center [36, 203] width 72 height 11
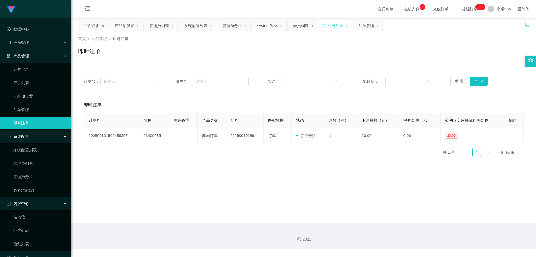
click at [30, 94] on link "产品预设置" at bounding box center [40, 96] width 54 height 11
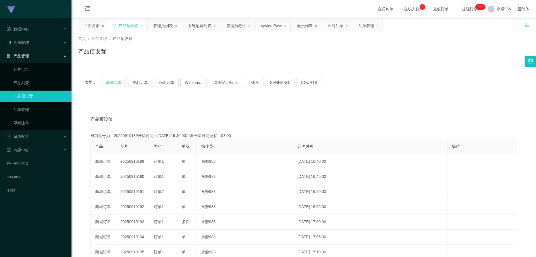
click at [119, 82] on button "商城订单" at bounding box center [114, 82] width 25 height 9
click at [28, 31] on span "数据中心" at bounding box center [18, 29] width 22 height 4
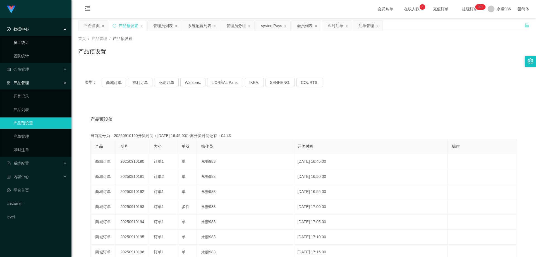
drag, startPoint x: 28, startPoint y: 42, endPoint x: 29, endPoint y: 50, distance: 8.2
click at [28, 43] on link "员工统计" at bounding box center [40, 42] width 54 height 11
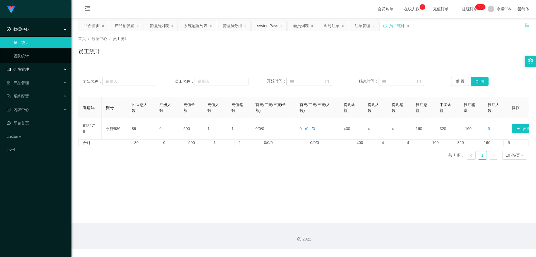
click at [32, 64] on div "会员管理" at bounding box center [36, 69] width 72 height 11
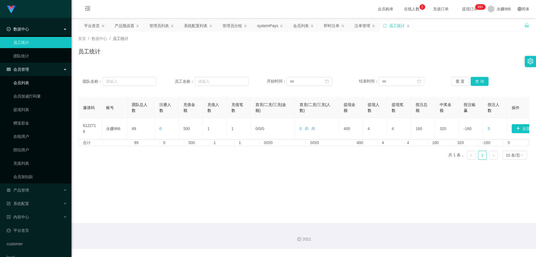
click at [29, 83] on link "会员列表" at bounding box center [40, 82] width 54 height 11
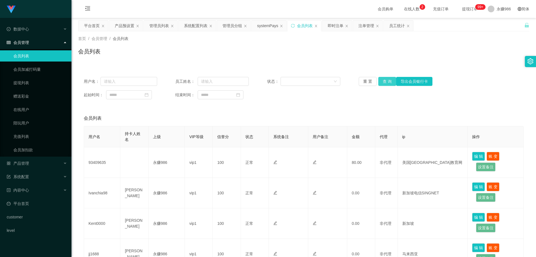
click at [379, 82] on button "查 询" at bounding box center [388, 81] width 18 height 9
click at [34, 85] on link "提现列表" at bounding box center [40, 82] width 54 height 11
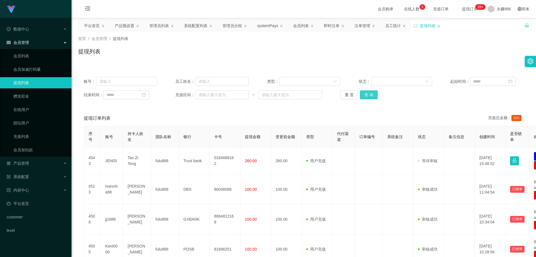
click at [369, 93] on button "查 询" at bounding box center [369, 94] width 18 height 9
click at [369, 93] on button "查 询" at bounding box center [372, 94] width 24 height 9
click at [369, 93] on div "重 置 查 询" at bounding box center [377, 94] width 73 height 9
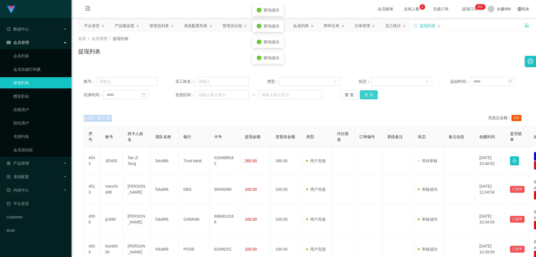
click at [369, 93] on button "查 询" at bounding box center [369, 94] width 18 height 9
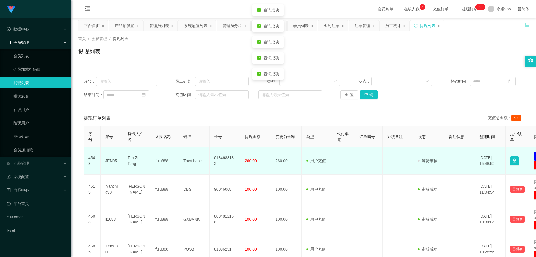
click at [106, 162] on td "JEN05" at bounding box center [112, 160] width 22 height 27
copy td "JEN05"
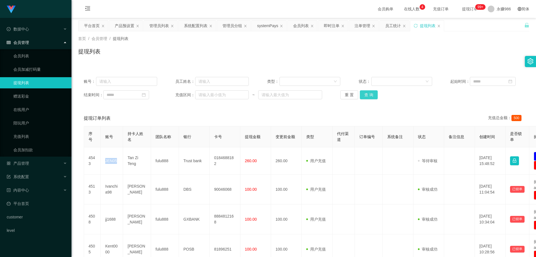
click at [368, 95] on button "查 询" at bounding box center [369, 94] width 18 height 9
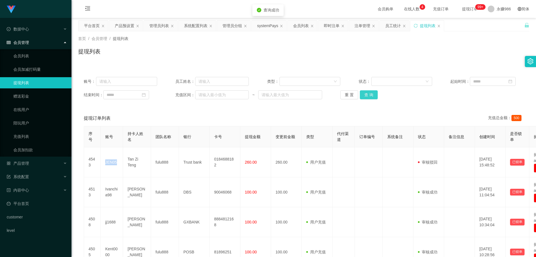
click at [368, 95] on button "查 询" at bounding box center [369, 94] width 18 height 9
drag, startPoint x: 31, startPoint y: 50, endPoint x: 30, endPoint y: 53, distance: 3.5
click at [31, 51] on ul "会员列表 会员加减打码量 提现列表 赠送彩金 在线用户 陪玩用户 充值列表 会员加扣款" at bounding box center [36, 102] width 72 height 107
click at [33, 54] on link "会员列表" at bounding box center [40, 55] width 54 height 11
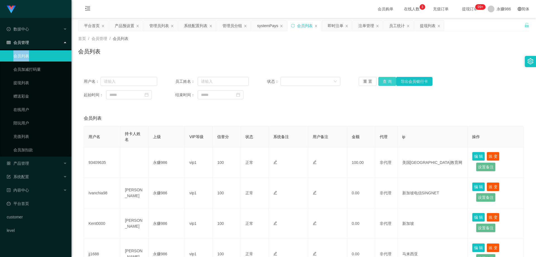
click at [379, 83] on button "查 询" at bounding box center [388, 81] width 18 height 9
click at [379, 83] on div "重 置 查 询 导出会员银行卡" at bounding box center [395, 81] width 73 height 9
click at [379, 83] on button "查 询" at bounding box center [388, 81] width 18 height 9
click at [381, 81] on button "查 询" at bounding box center [388, 81] width 18 height 9
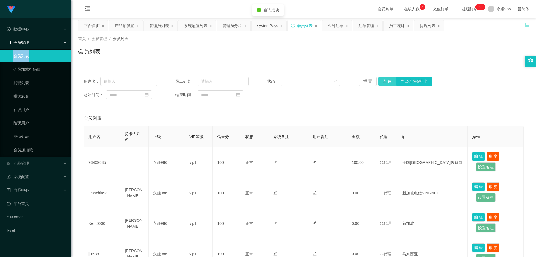
click at [381, 81] on button "查 询" at bounding box center [388, 81] width 18 height 9
click at [388, 83] on button "查 询" at bounding box center [388, 81] width 18 height 9
click at [384, 83] on button "查 询" at bounding box center [388, 81] width 18 height 9
click at [387, 81] on button "查 询" at bounding box center [388, 81] width 18 height 9
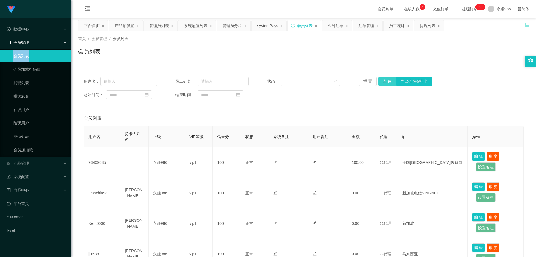
click at [384, 81] on button "查 询" at bounding box center [388, 81] width 18 height 9
click at [385, 81] on button "查 询" at bounding box center [388, 81] width 18 height 9
click at [386, 82] on button "查 询" at bounding box center [388, 81] width 18 height 9
click at [384, 81] on button "查 询" at bounding box center [388, 81] width 18 height 9
click at [384, 81] on div "重 置 查 询 导出会员银行卡" at bounding box center [395, 81] width 73 height 9
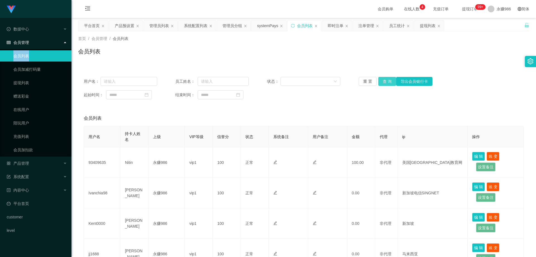
click at [386, 83] on button "查 询" at bounding box center [388, 81] width 18 height 9
click at [384, 77] on div "用户名： 员工姓名： 状态： 重 置 查 询 导出会员银行卡 起始时间： 结束时间：" at bounding box center [303, 88] width 451 height 34
click at [384, 80] on button "查 询" at bounding box center [388, 81] width 18 height 9
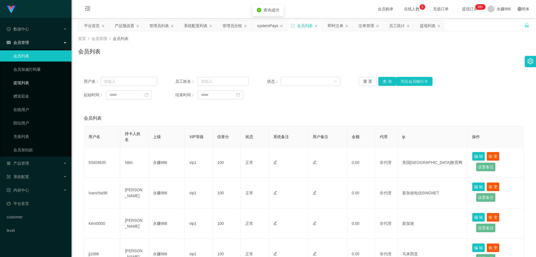
click at [31, 84] on link "提现列表" at bounding box center [40, 82] width 54 height 11
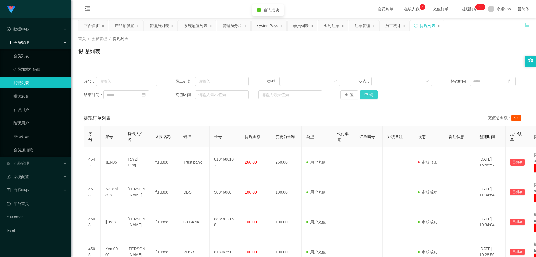
click at [365, 96] on button "查 询" at bounding box center [369, 94] width 18 height 9
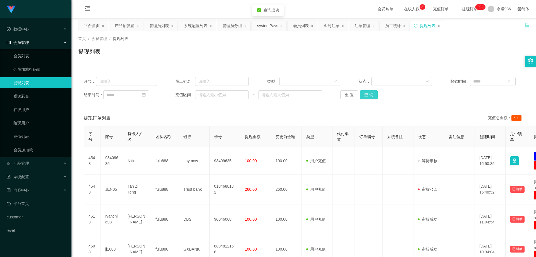
click at [365, 96] on button "查 询" at bounding box center [369, 94] width 18 height 9
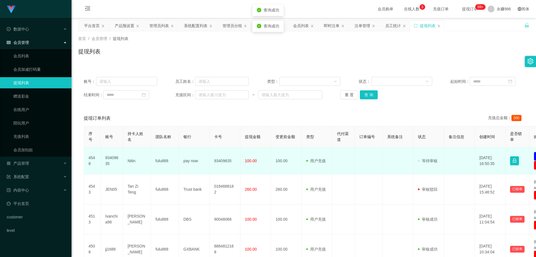
click at [112, 158] on td "93409635" at bounding box center [112, 160] width 22 height 27
click at [228, 159] on td "93409635" at bounding box center [225, 160] width 31 height 27
copy td "93409635"
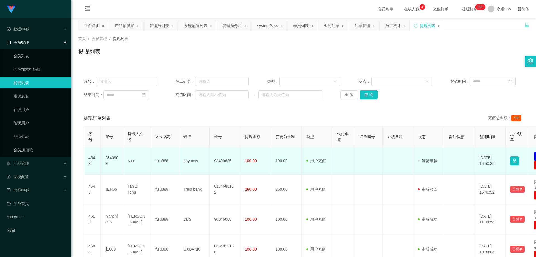
click at [195, 164] on td "pay now" at bounding box center [194, 160] width 31 height 27
click at [194, 161] on td "pay now" at bounding box center [194, 160] width 31 height 27
drag, startPoint x: 194, startPoint y: 161, endPoint x: 184, endPoint y: 164, distance: 10.0
click at [194, 161] on td "pay now" at bounding box center [194, 160] width 31 height 27
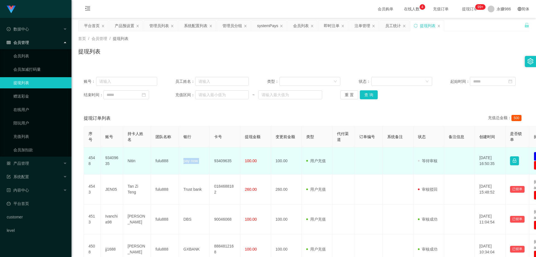
copy td "pay now"
click at [129, 158] on td "Nitin" at bounding box center [137, 160] width 28 height 27
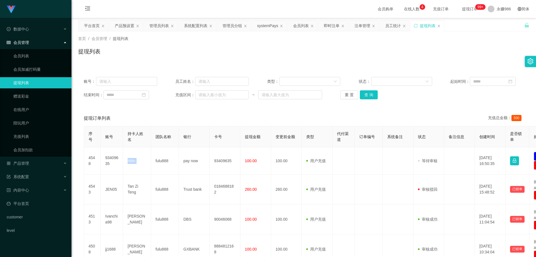
copy td "Nitin"
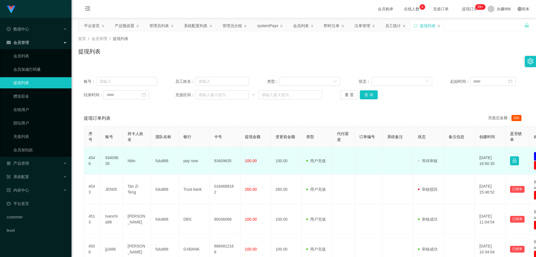
click at [189, 161] on td "pay now" at bounding box center [194, 160] width 31 height 27
copy td "pay now"
click at [227, 162] on td "93409635" at bounding box center [225, 160] width 31 height 27
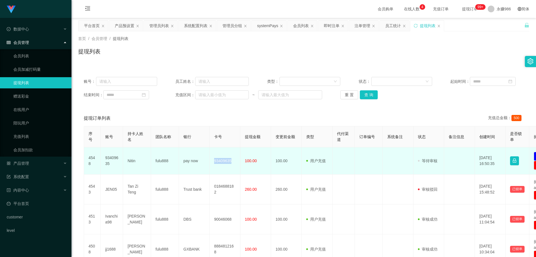
click at [227, 162] on td "93409635" at bounding box center [225, 160] width 31 height 27
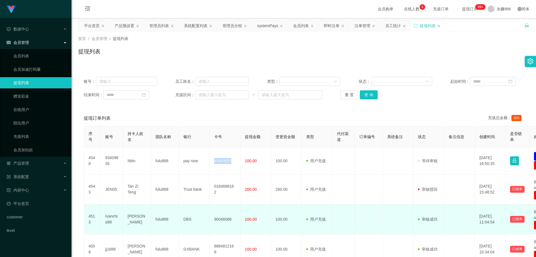
copy td "93409635"
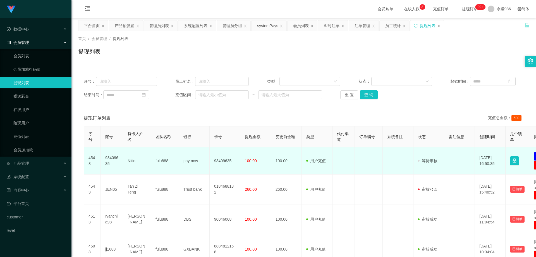
click at [105, 160] on td "93409635" at bounding box center [112, 160] width 22 height 27
copy td "93409635"
